Goal: Information Seeking & Learning: Find specific fact

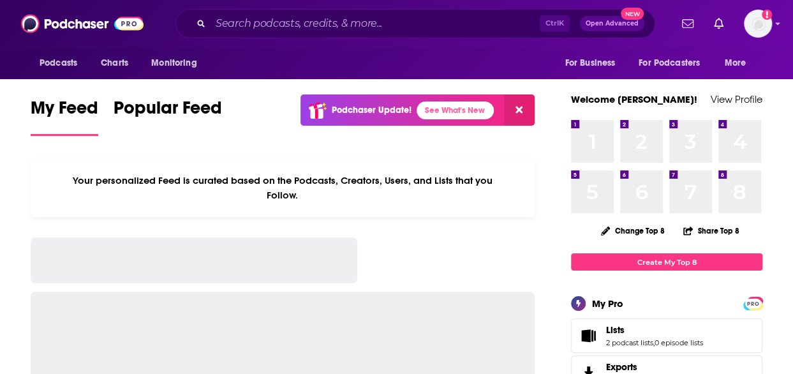
click at [374, 13] on div "Ctrl K Open Advanced New" at bounding box center [415, 23] width 480 height 29
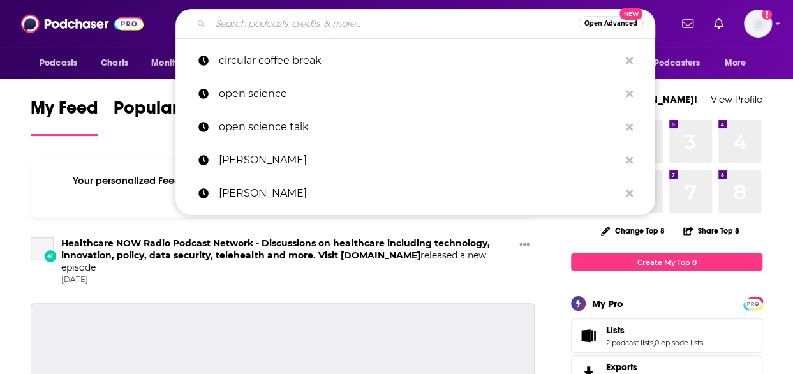
click at [344, 20] on input "Search podcasts, credits, & more..." at bounding box center [394, 23] width 368 height 20
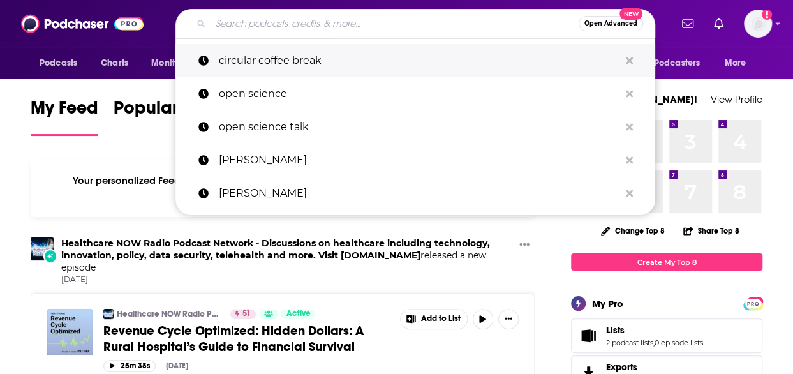
click at [284, 59] on p "circular coffee break" at bounding box center [419, 60] width 400 height 33
type input "circular coffee break"
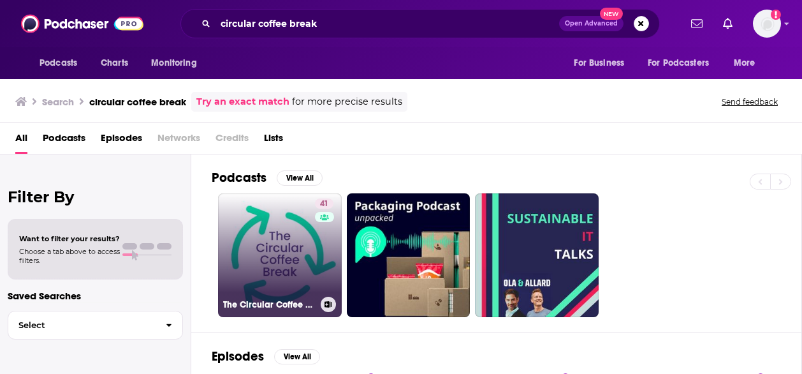
click at [270, 251] on link "41 The Circular Coffee Break" at bounding box center [280, 255] width 124 height 124
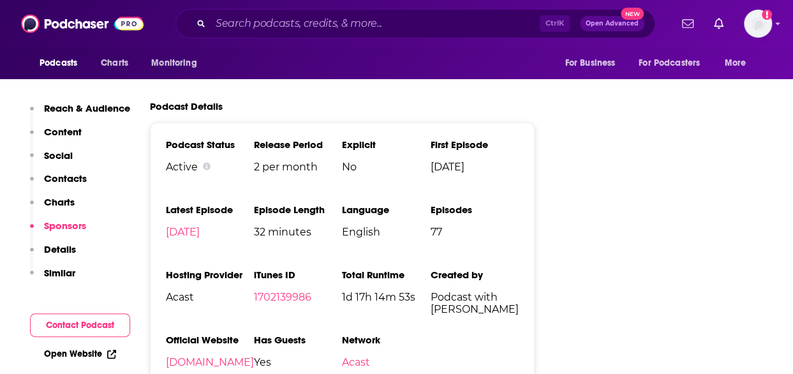
scroll to position [1454, 0]
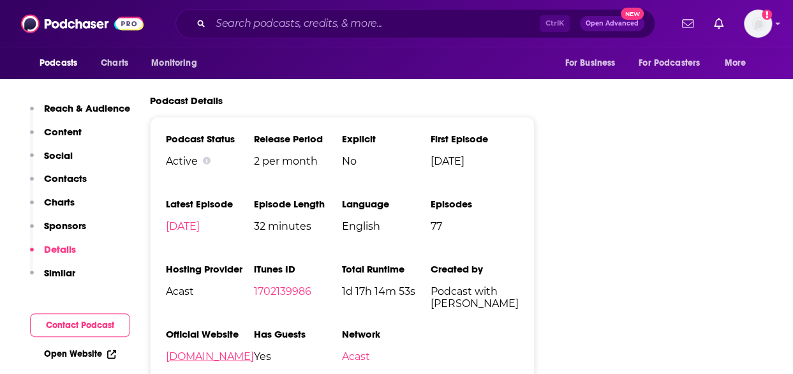
click at [243, 356] on link "[DOMAIN_NAME]" at bounding box center [210, 356] width 88 height 12
